Goal: Information Seeking & Learning: Learn about a topic

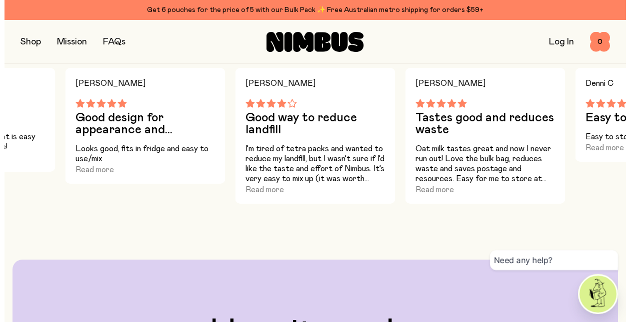
scroll to position [1228, 0]
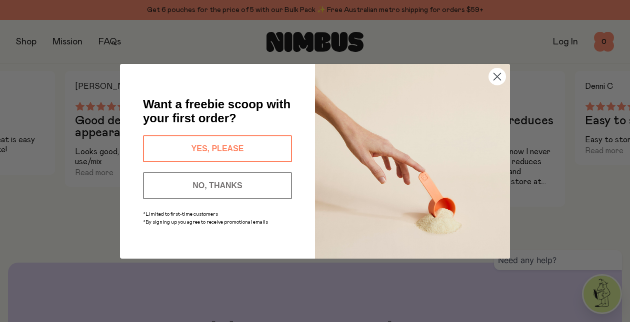
click at [495, 76] on circle "Close dialog" at bounding box center [497, 76] width 16 height 16
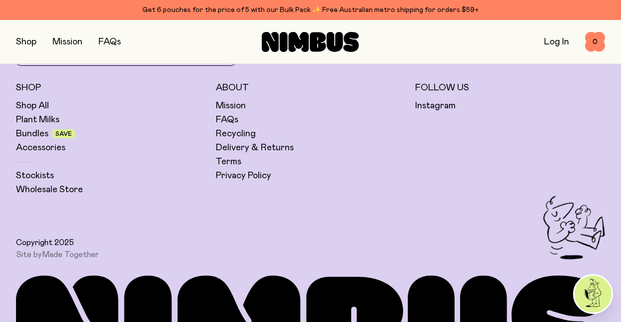
scroll to position [2823, 0]
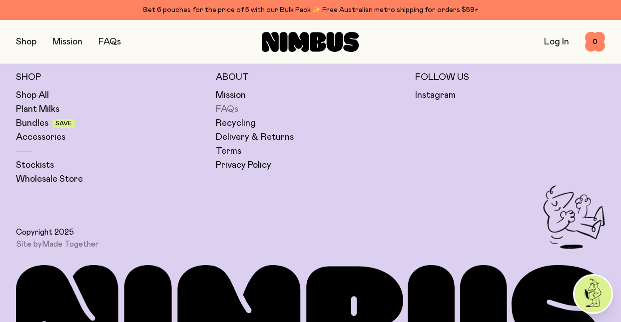
click at [227, 108] on link "FAQs" at bounding box center [227, 109] width 22 height 12
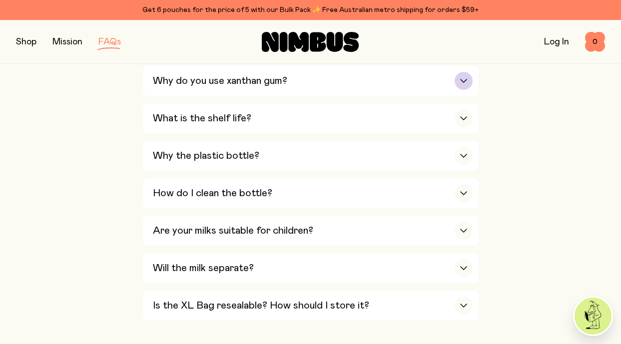
scroll to position [1000, 0]
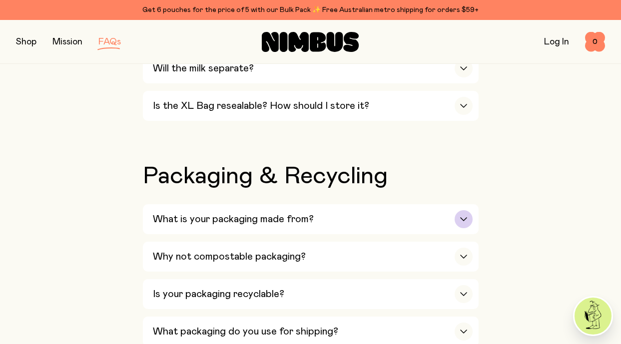
click at [455, 210] on div "button" at bounding box center [464, 219] width 18 height 18
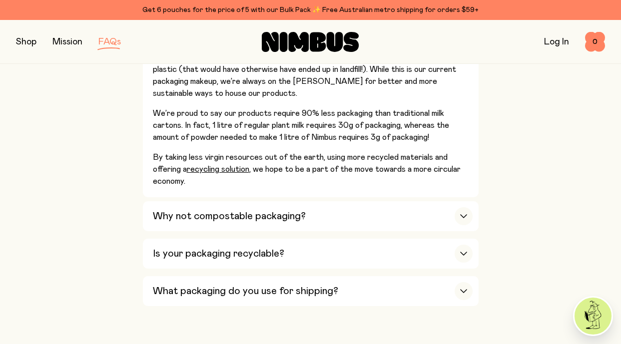
scroll to position [1250, 0]
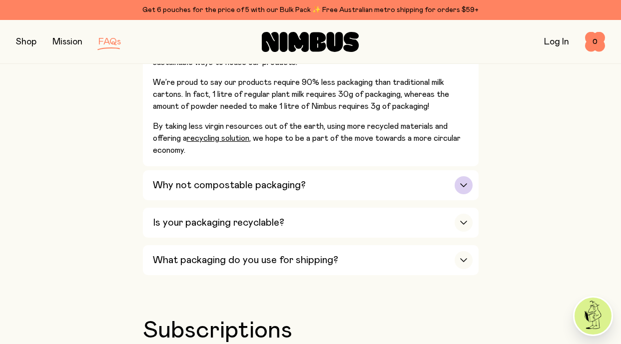
click at [462, 183] on icon "button" at bounding box center [464, 185] width 8 height 4
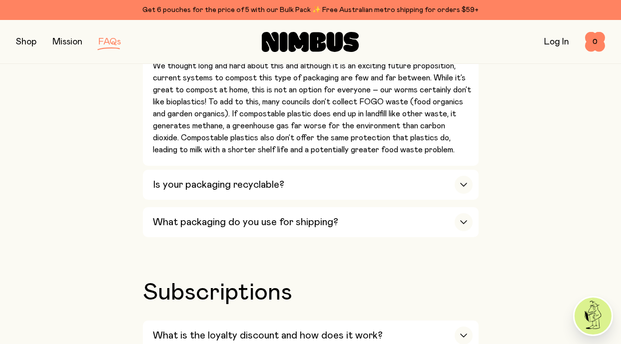
scroll to position [1200, 0]
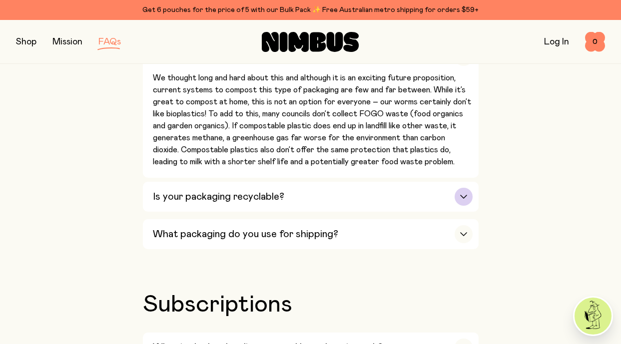
click at [461, 195] on icon "button" at bounding box center [464, 196] width 6 height 3
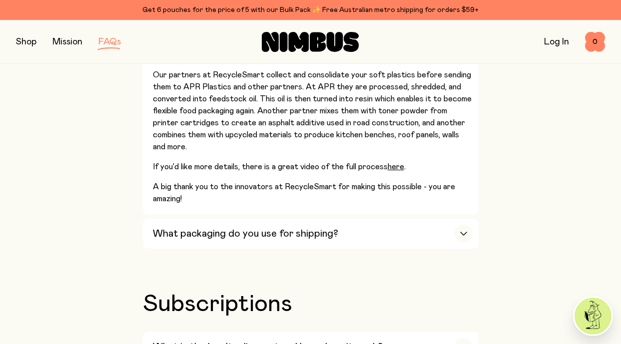
scroll to position [1600, 0]
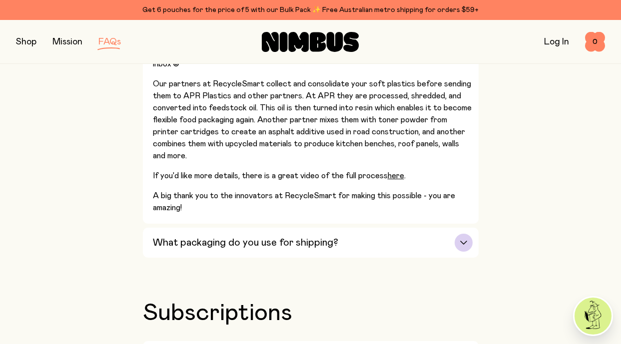
click at [465, 241] on icon "button" at bounding box center [464, 242] width 6 height 3
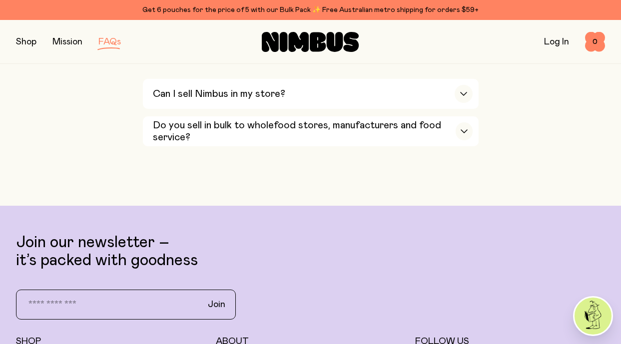
scroll to position [2000, 0]
